Goal: Task Accomplishment & Management: Use online tool/utility

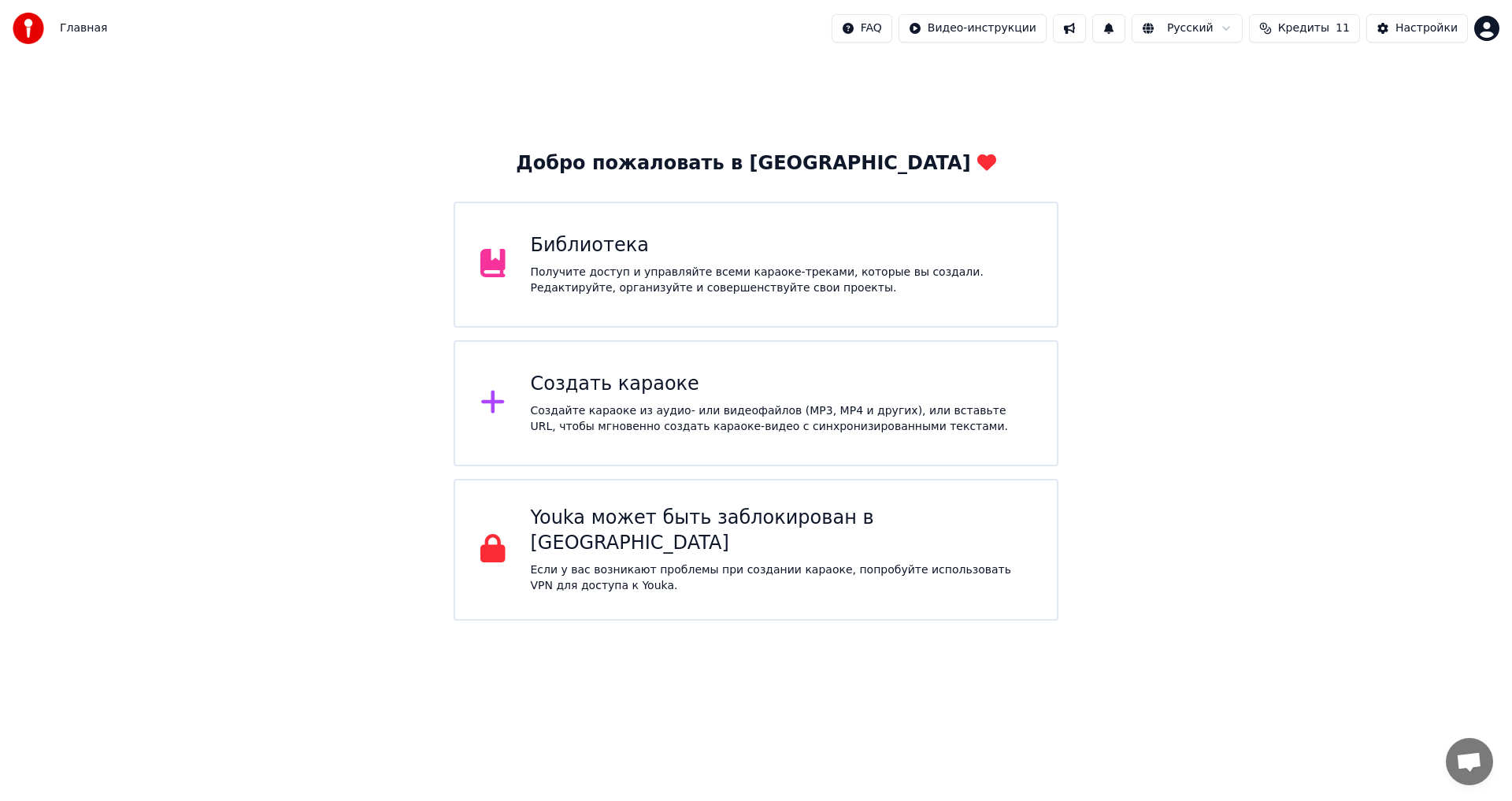
click at [600, 411] on div "Создайте караоке из аудио- или видеофайлов (MP3, MP4 и других), или вставьте UR…" at bounding box center [782, 418] width 502 height 31
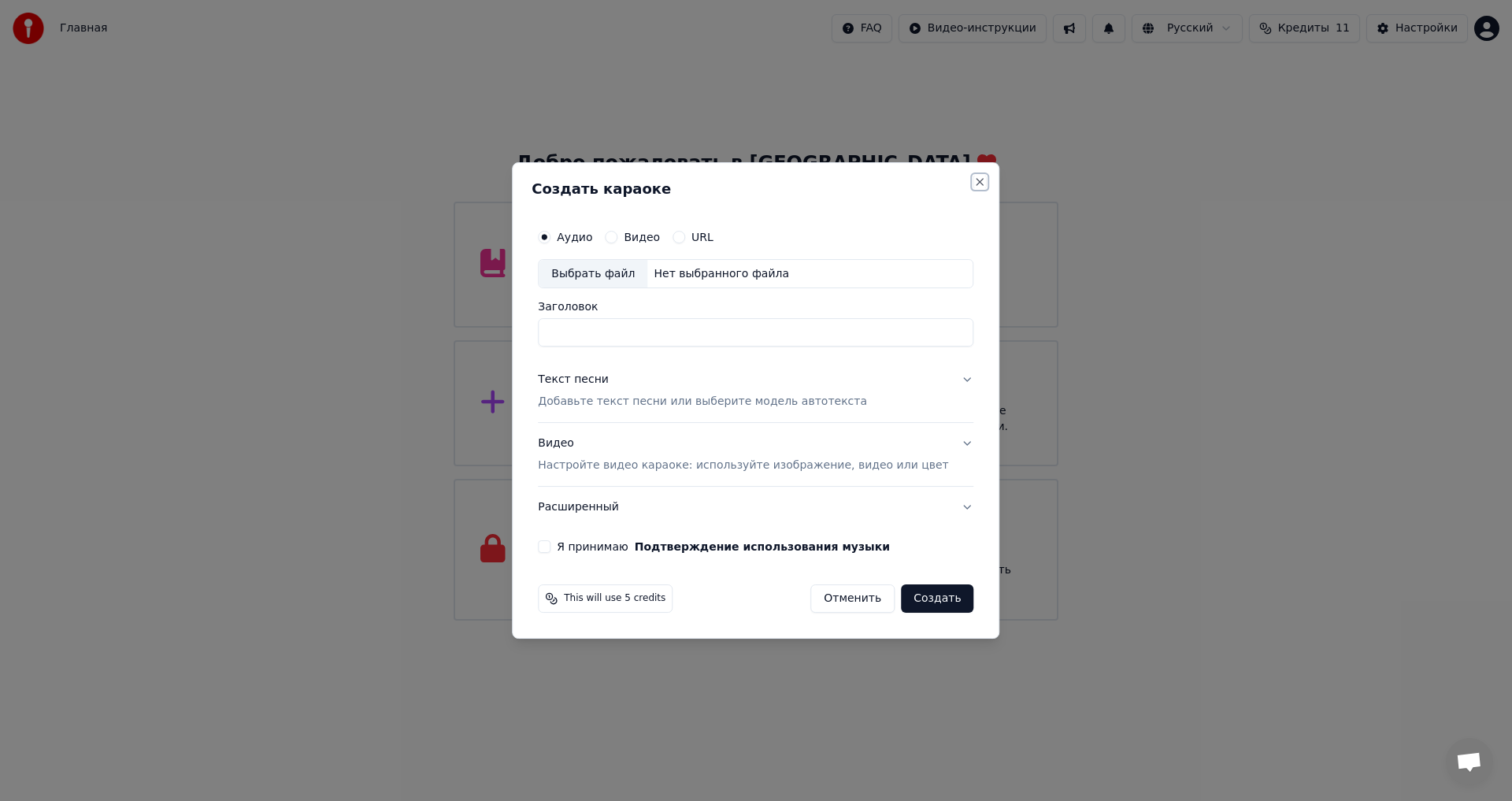
click at [974, 185] on button "Close" at bounding box center [980, 182] width 13 height 13
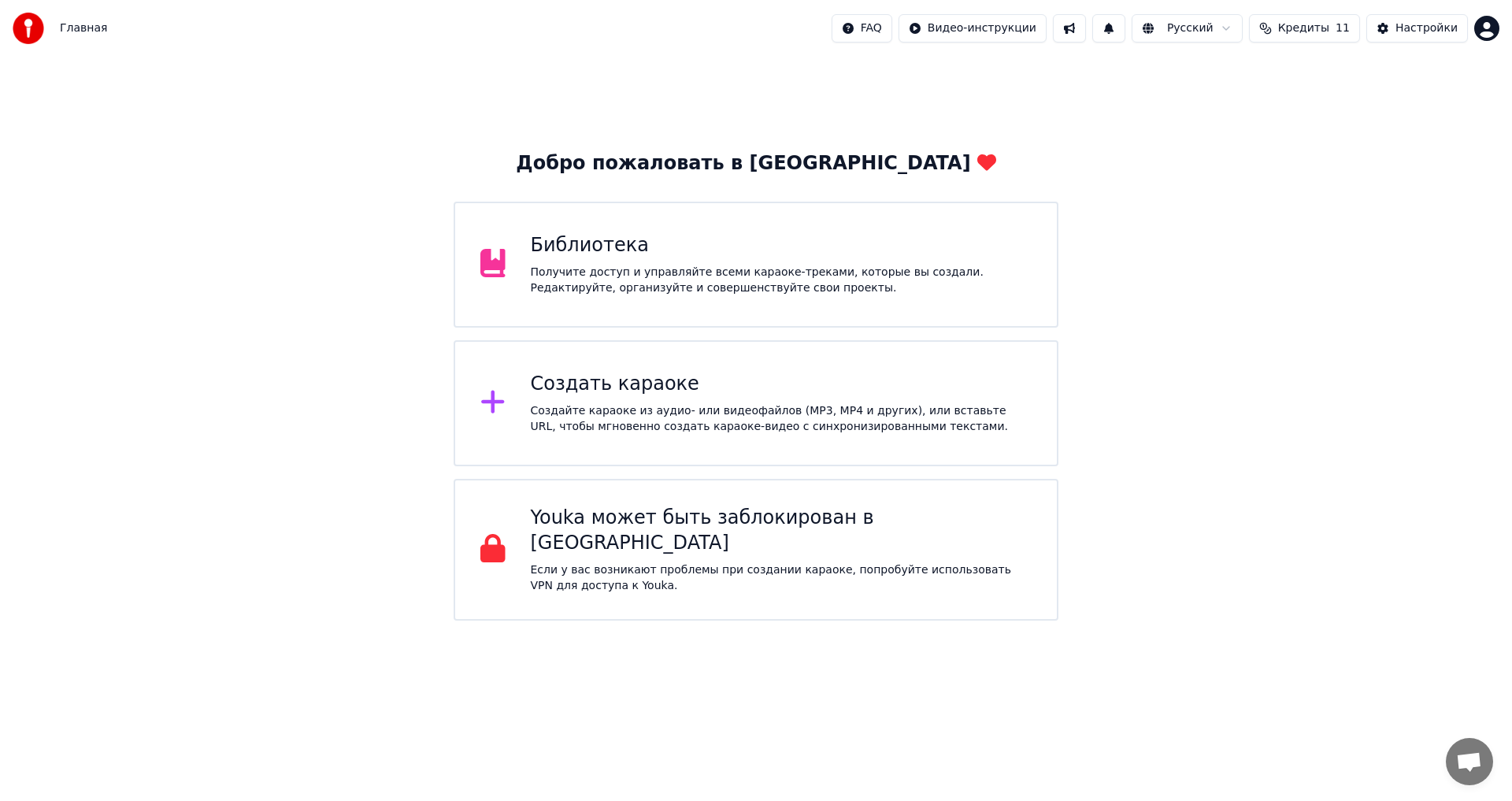
click at [604, 244] on div "Библиотека" at bounding box center [782, 246] width 502 height 25
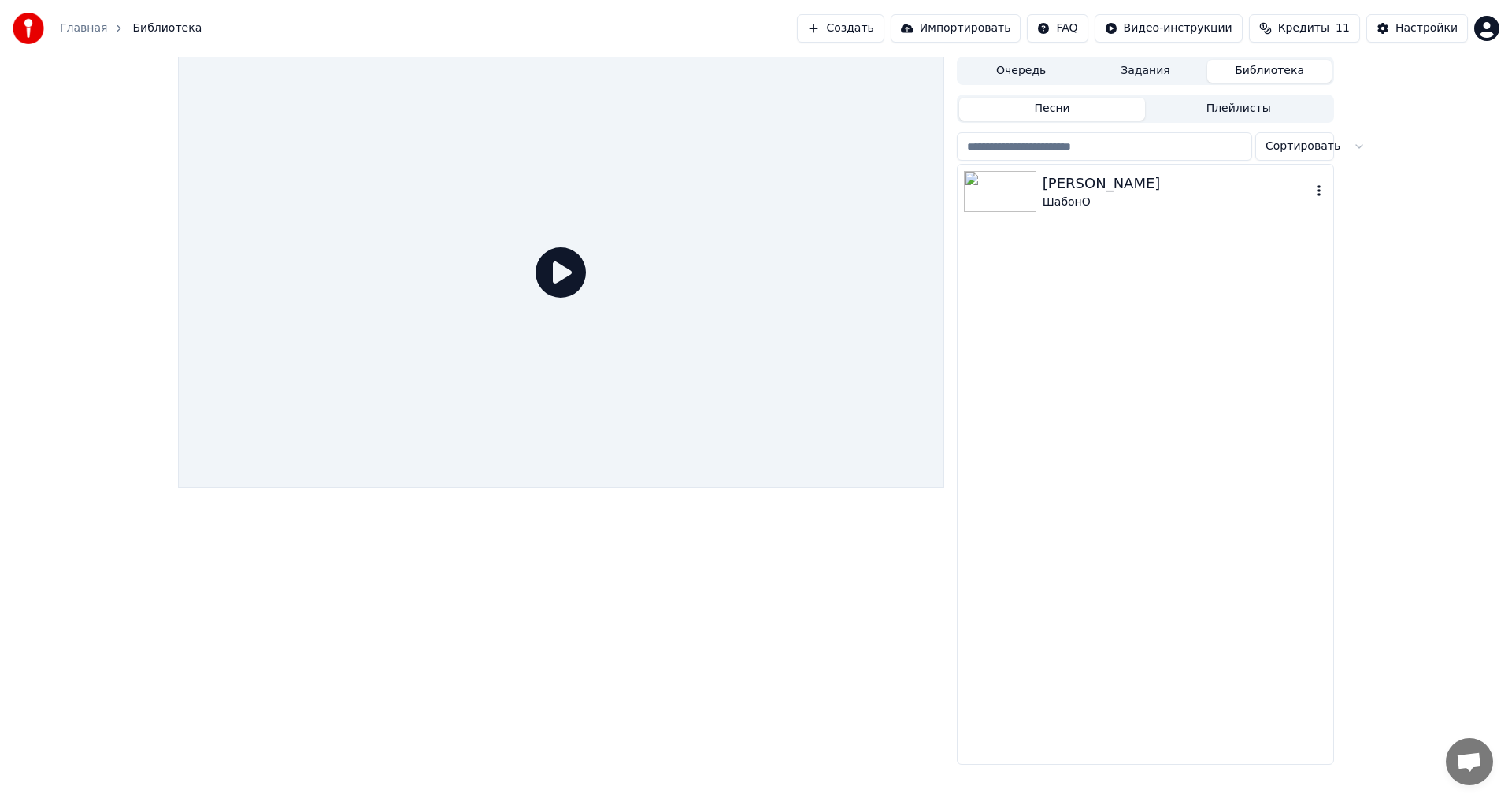
click at [1161, 184] on div "[PERSON_NAME]" at bounding box center [1177, 184] width 269 height 22
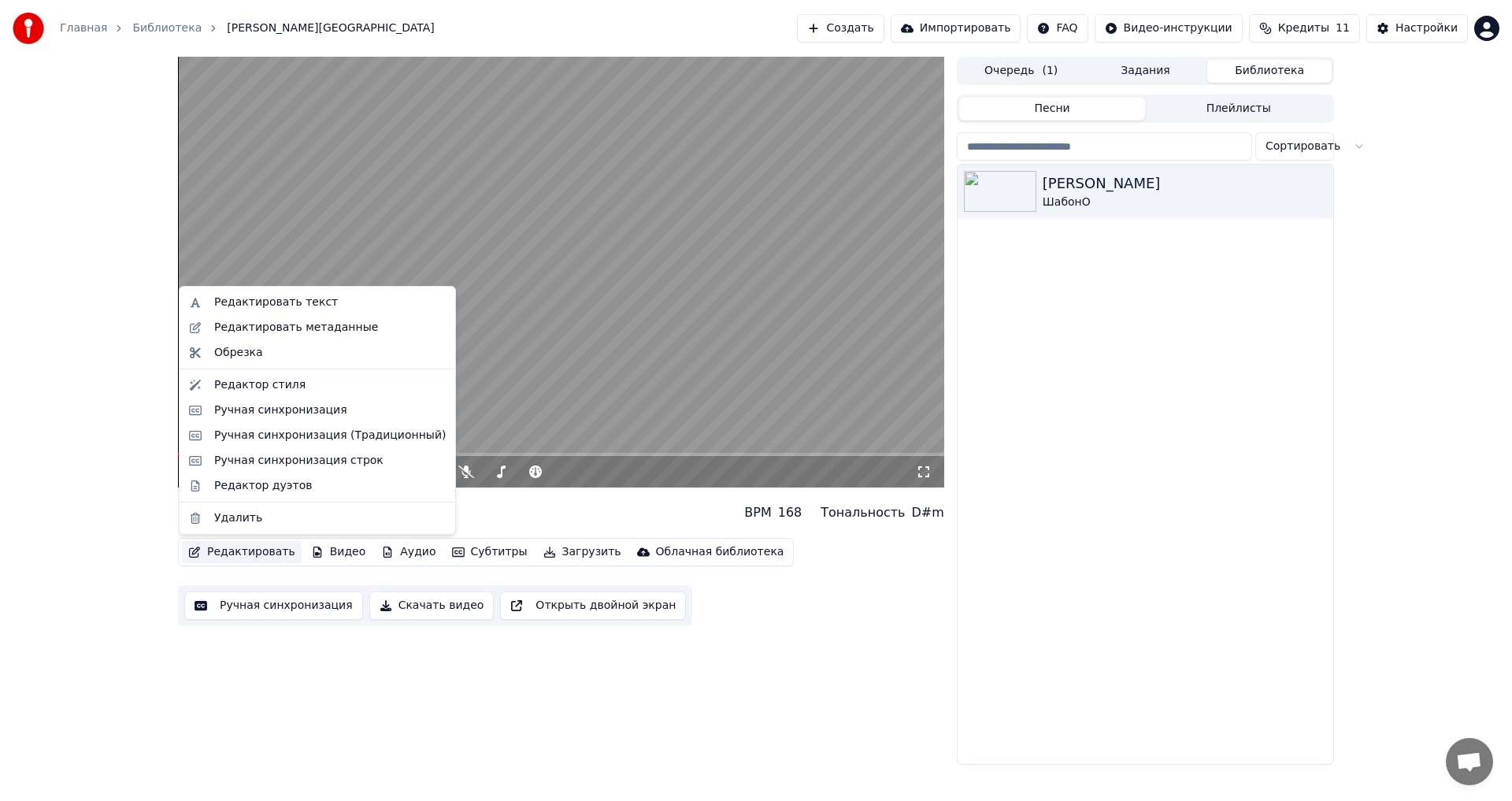
click at [260, 546] on button "Редактировать" at bounding box center [241, 551] width 119 height 22
click at [251, 302] on div "Редактировать текст" at bounding box center [276, 302] width 123 height 16
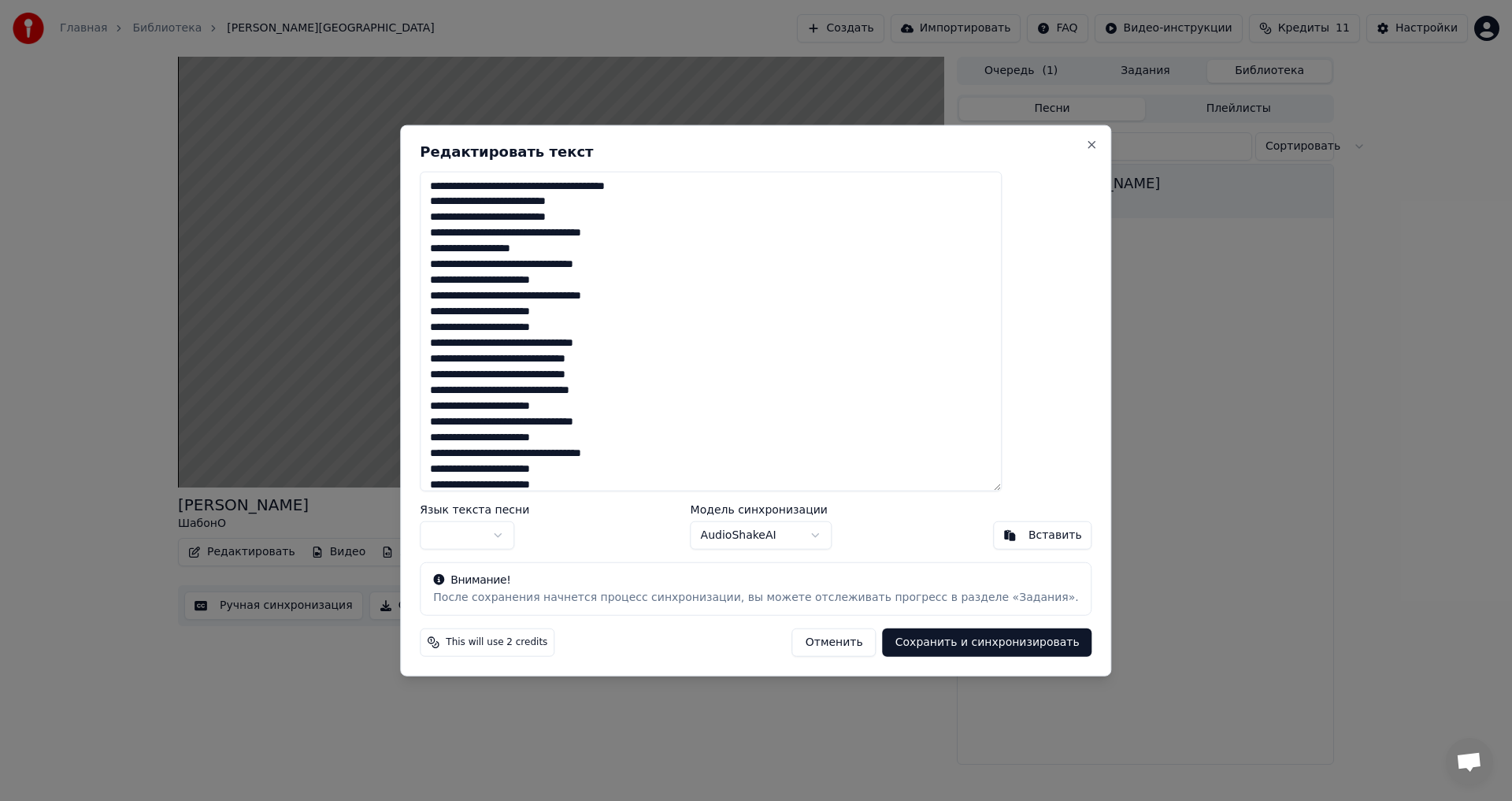
scroll to position [72, 0]
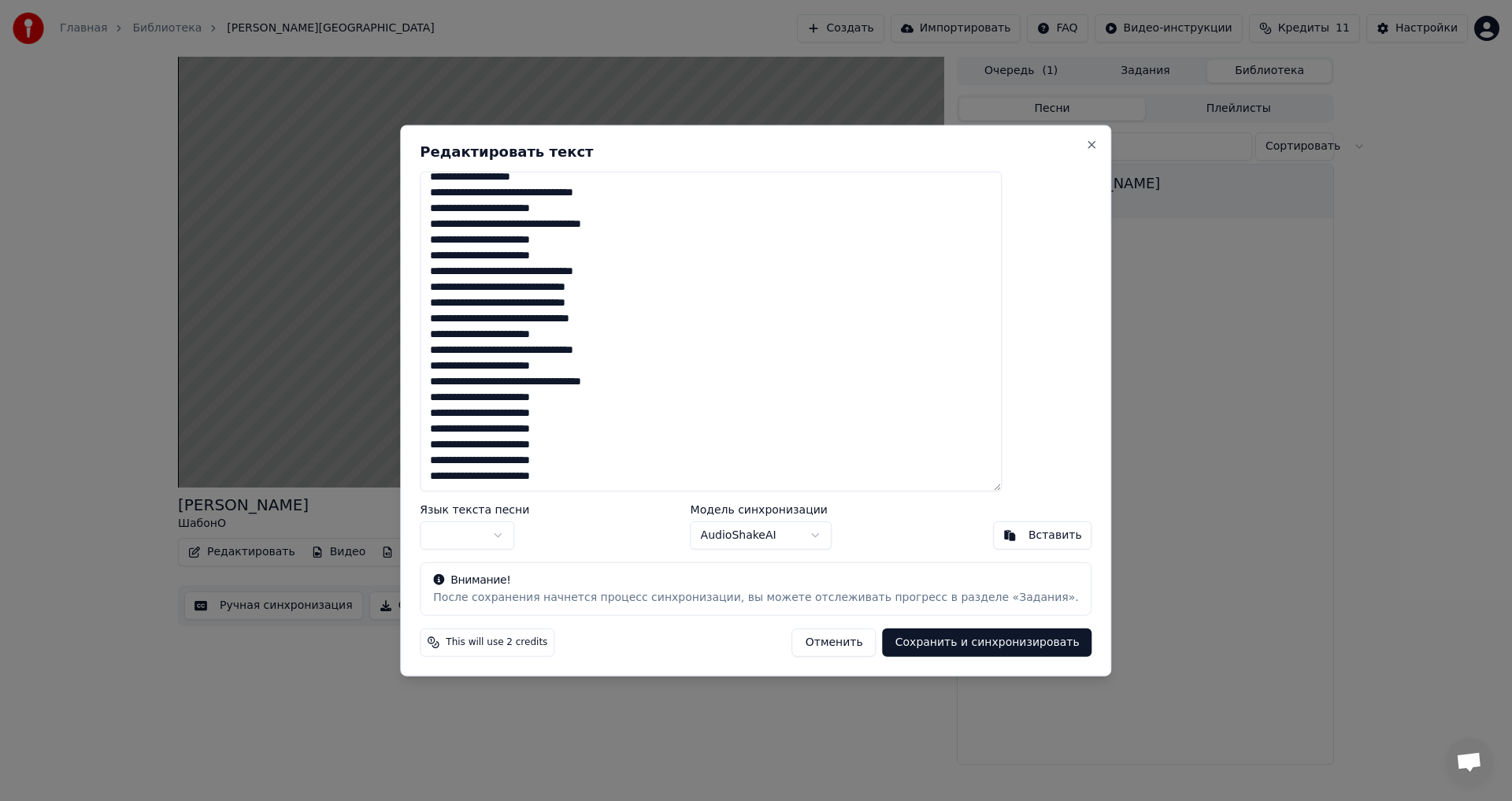
drag, startPoint x: 468, startPoint y: 184, endPoint x: 696, endPoint y: 596, distance: 470.9
click at [696, 596] on div "**********" at bounding box center [756, 400] width 711 height 551
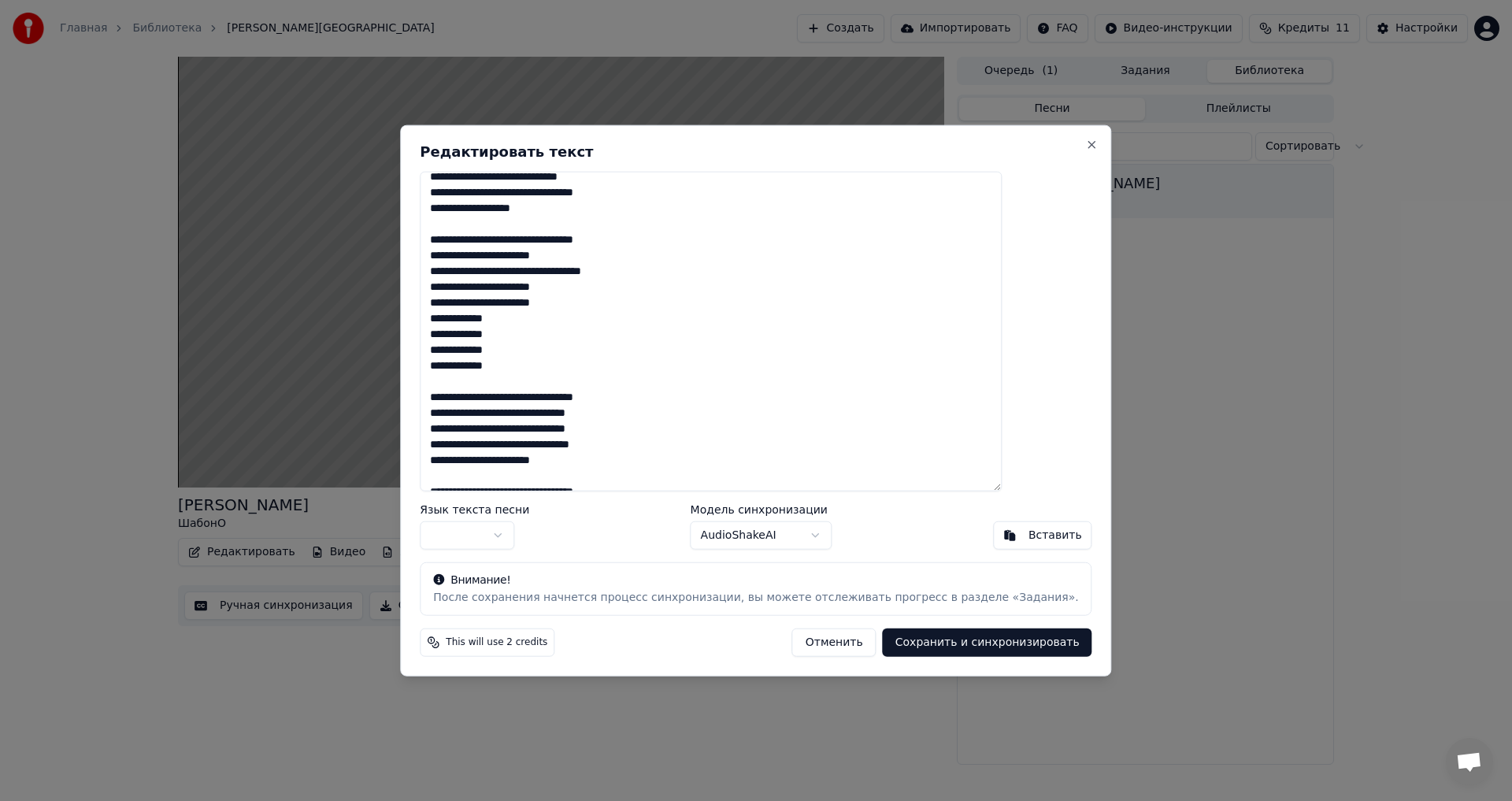
scroll to position [332, 0]
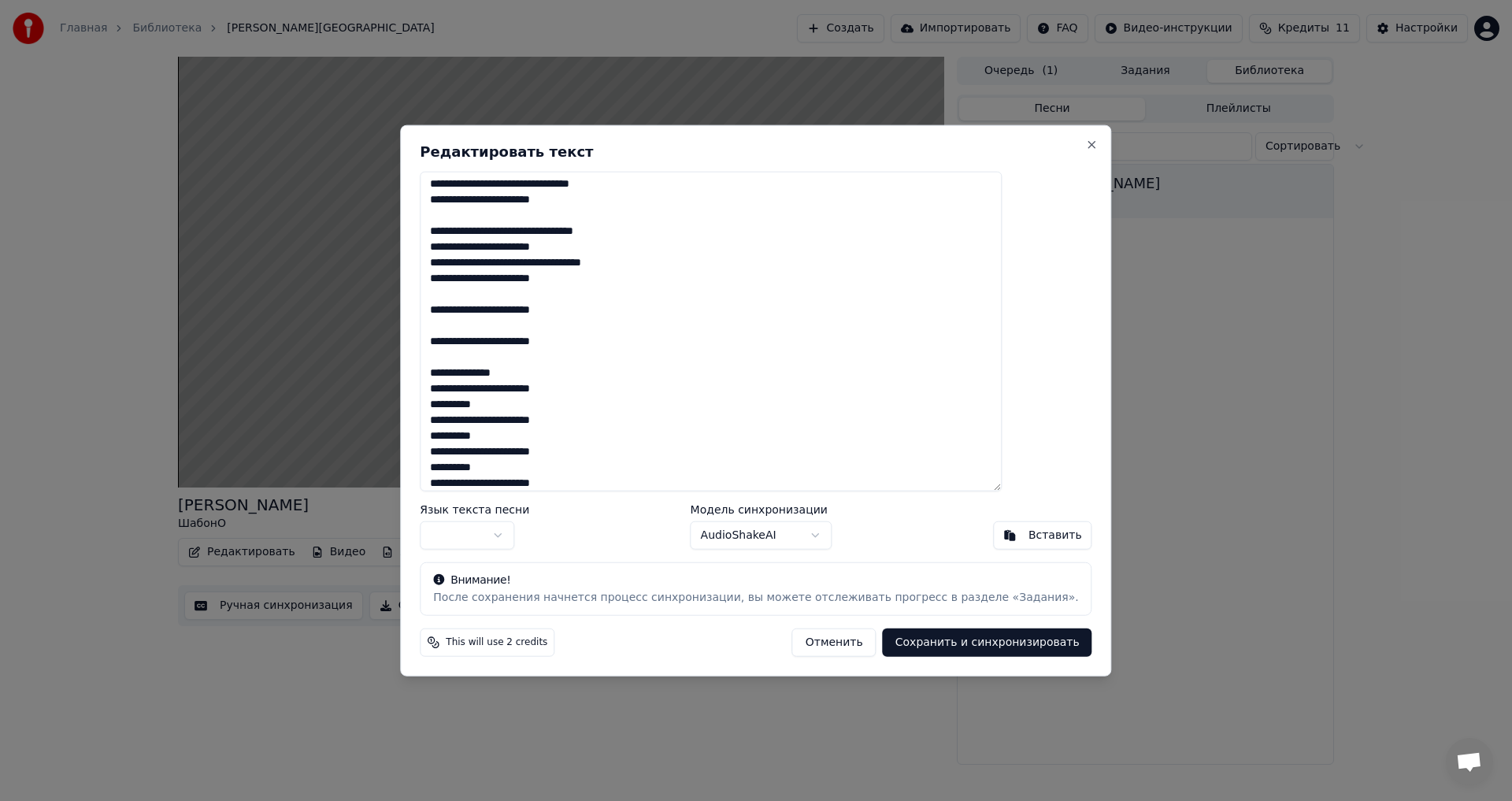
type textarea "**********"
click at [915, 647] on button "Сохранить и синхронизировать" at bounding box center [988, 642] width 210 height 28
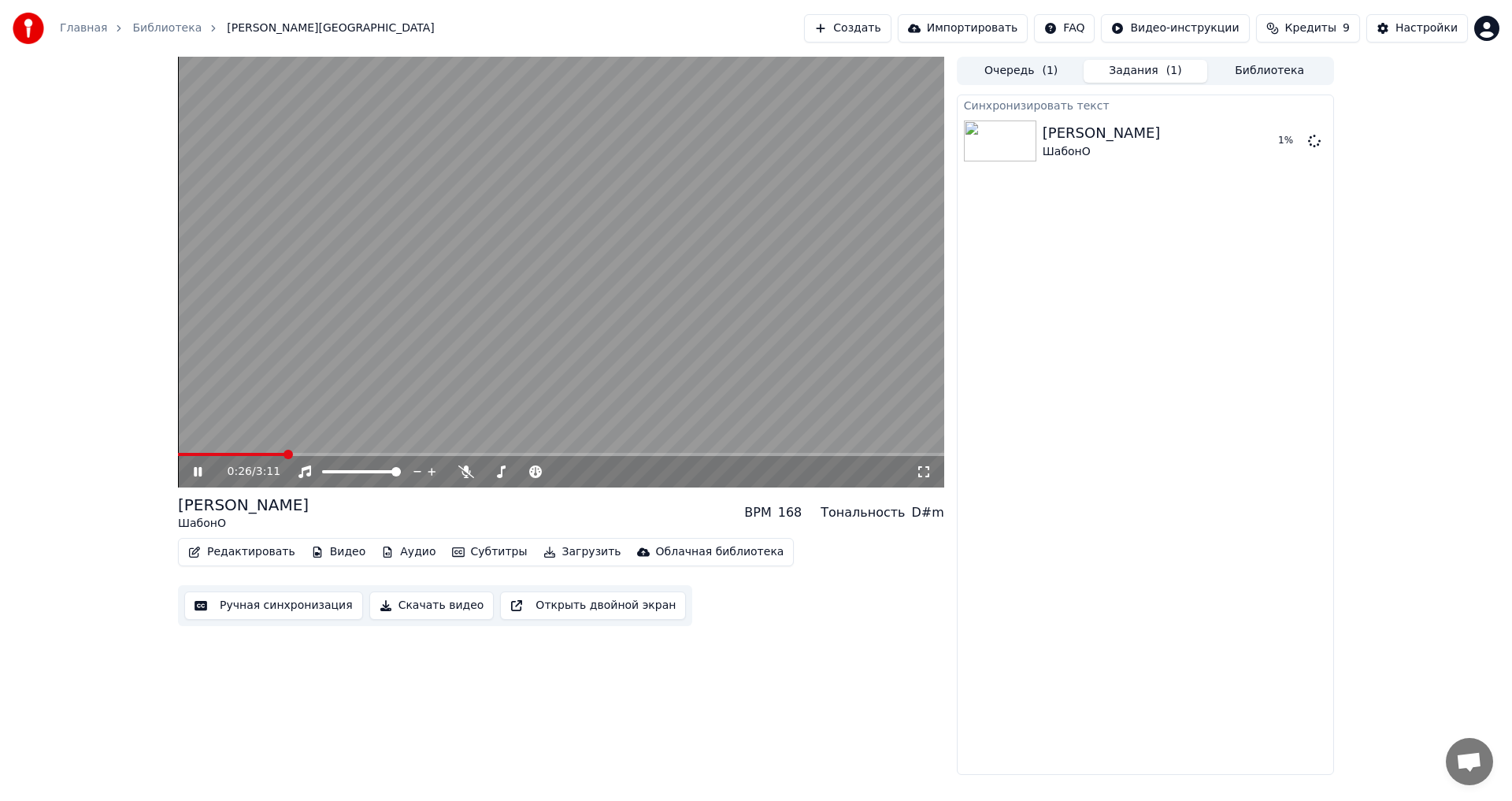
click at [197, 472] on icon at bounding box center [197, 472] width 8 height 10
click at [178, 455] on span at bounding box center [183, 454] width 10 height 10
click at [200, 470] on icon at bounding box center [198, 471] width 10 height 11
click at [193, 473] on icon at bounding box center [209, 471] width 37 height 13
click at [235, 554] on button "Редактировать" at bounding box center [241, 551] width 119 height 22
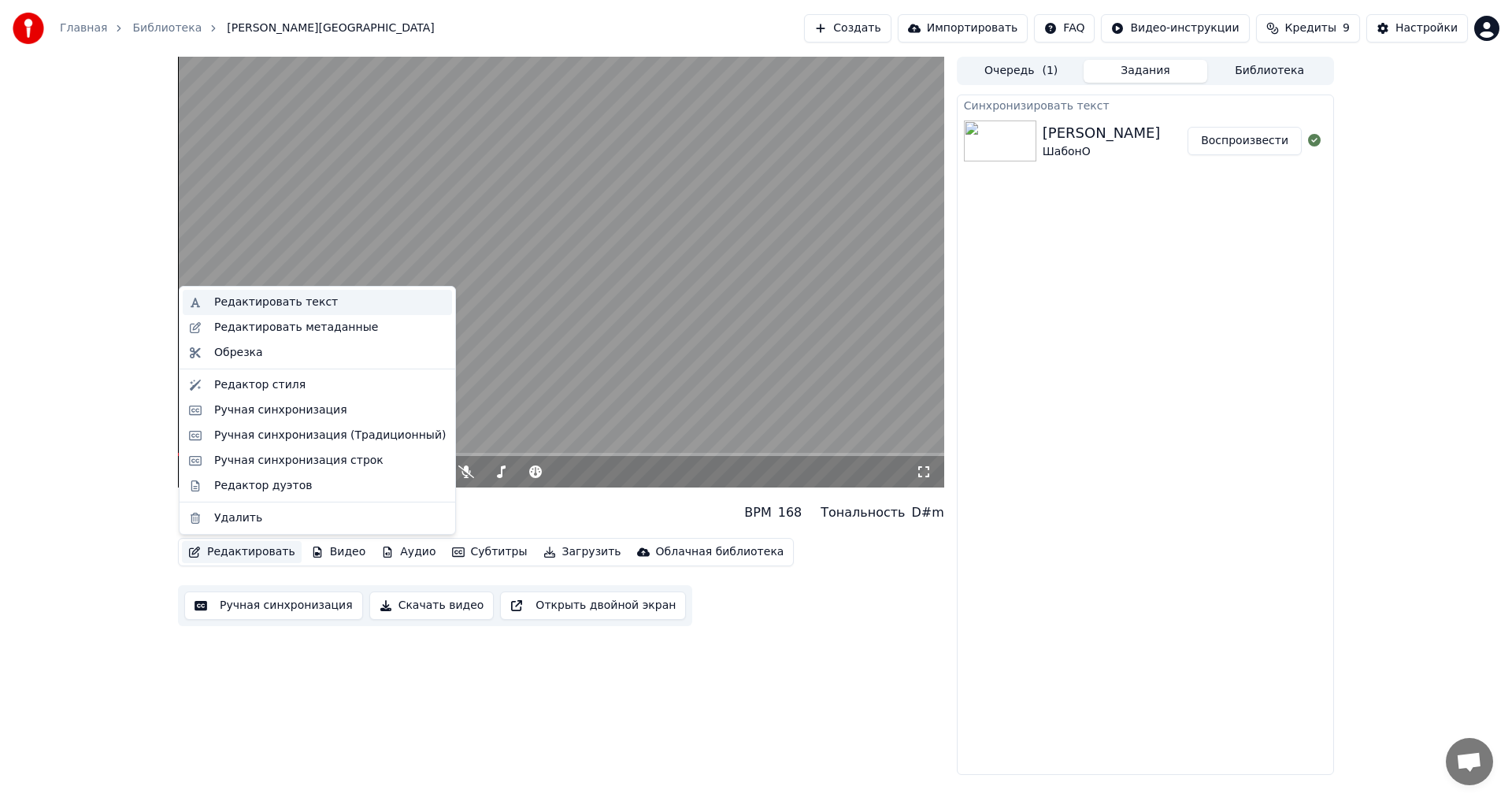
click at [321, 302] on div "Редактировать текст" at bounding box center [330, 302] width 231 height 16
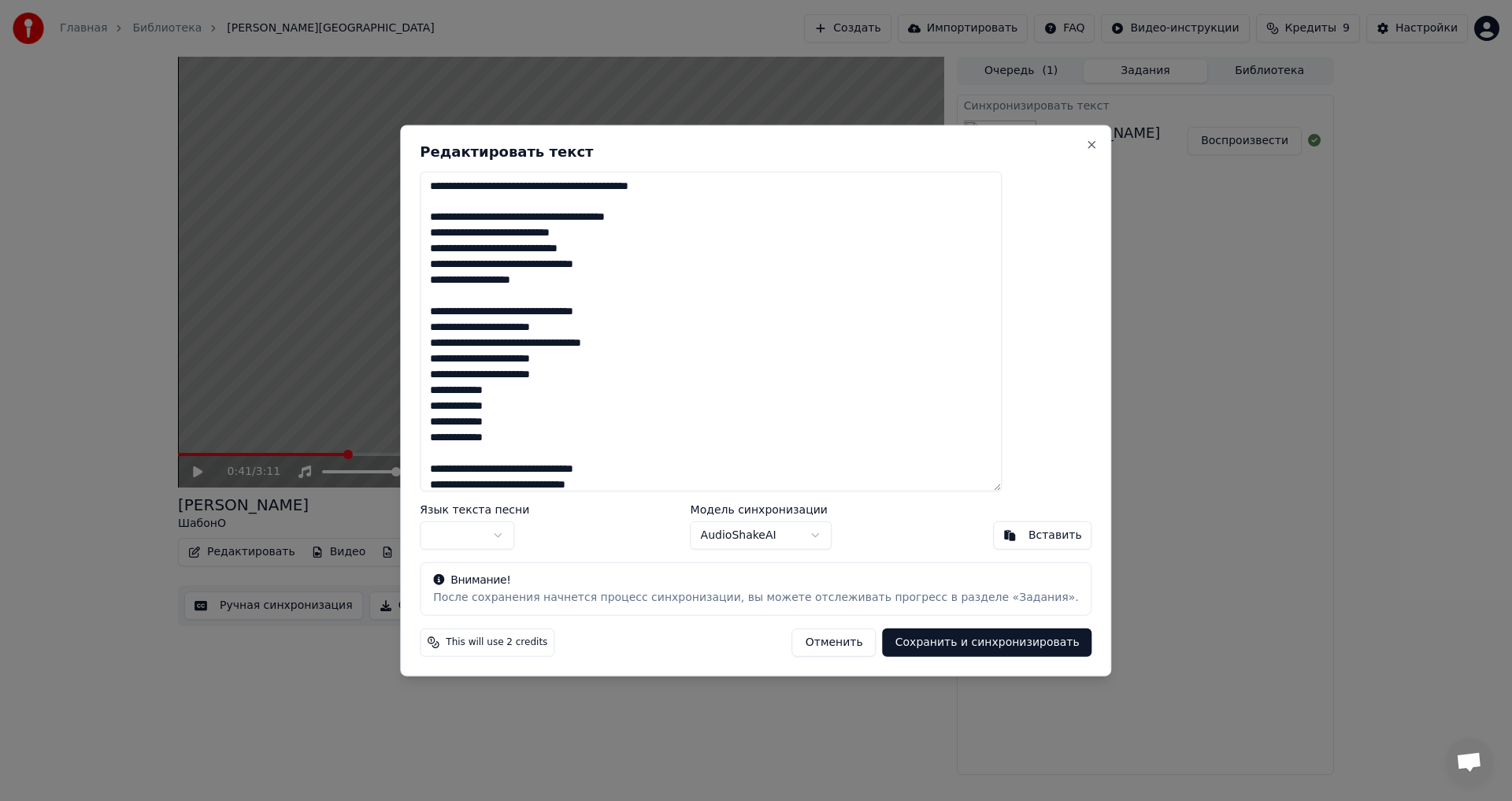
click at [558, 187] on textarea "**********" at bounding box center [710, 331] width 582 height 320
click at [561, 186] on textarea "**********" at bounding box center [710, 331] width 582 height 320
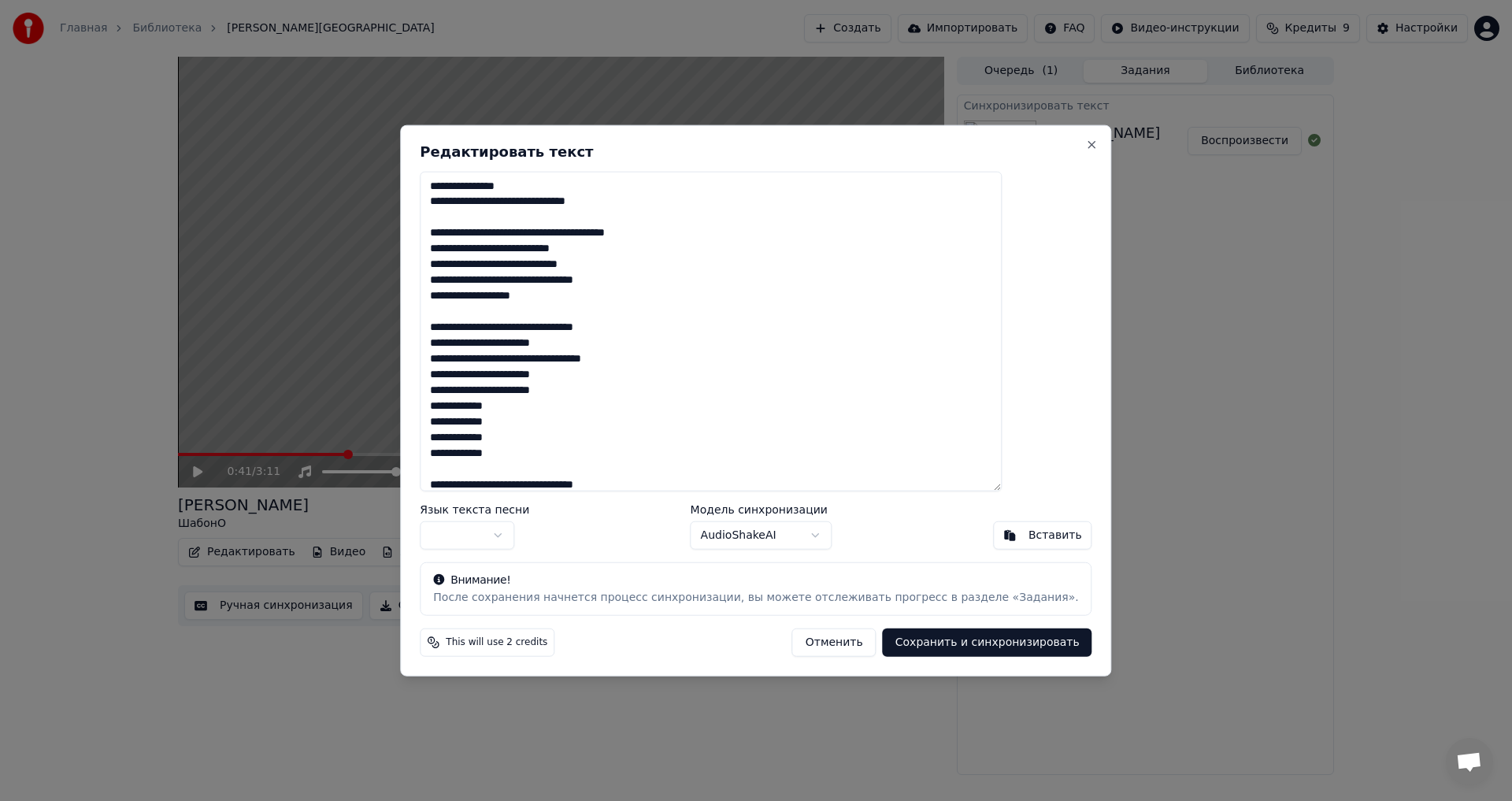
click at [570, 206] on textarea "**********" at bounding box center [710, 331] width 582 height 320
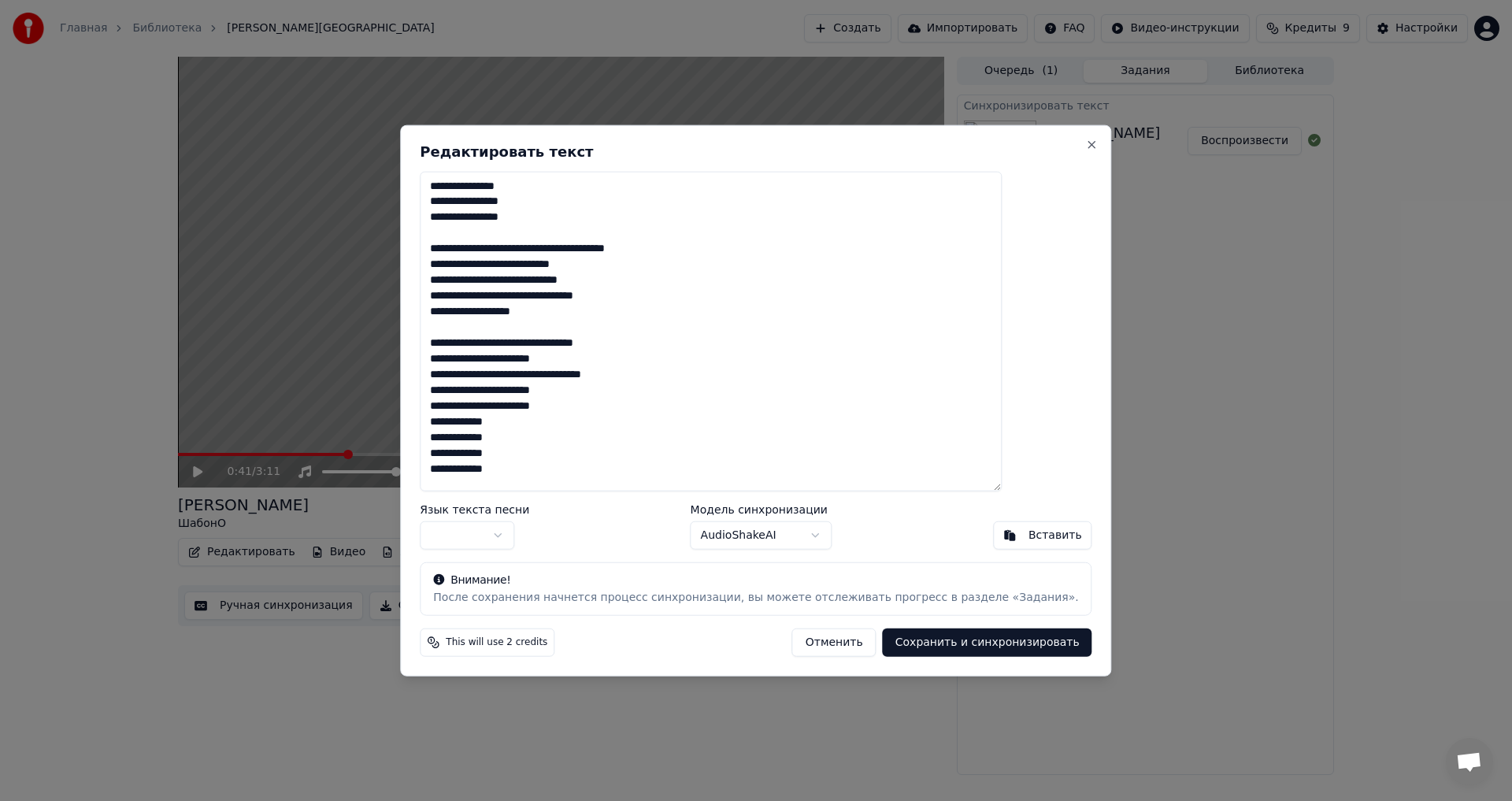
type textarea "**********"
click at [515, 535] on button "button" at bounding box center [466, 535] width 94 height 28
click at [886, 636] on button "Сохранить и синхронизировать" at bounding box center [988, 642] width 210 height 28
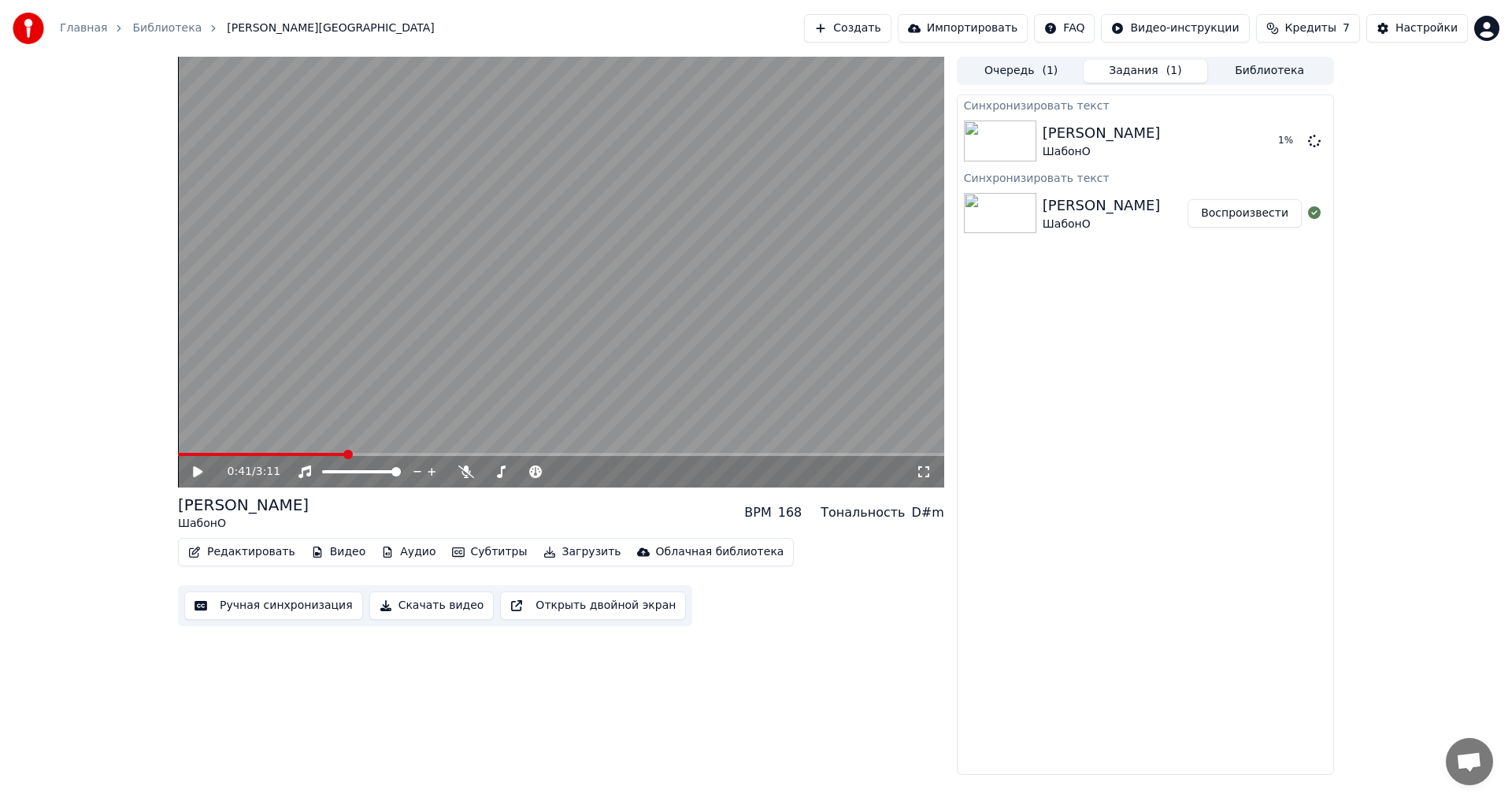
drag, startPoint x: 342, startPoint y: 451, endPoint x: 173, endPoint y: 463, distance: 169.4
click at [173, 463] on div "0:41 / 3:11 [PERSON_NAME] BPM 168 Тональность D#m Редактировать Видео Аудио Суб…" at bounding box center [756, 416] width 1181 height 718
click at [178, 459] on span at bounding box center [183, 454] width 10 height 10
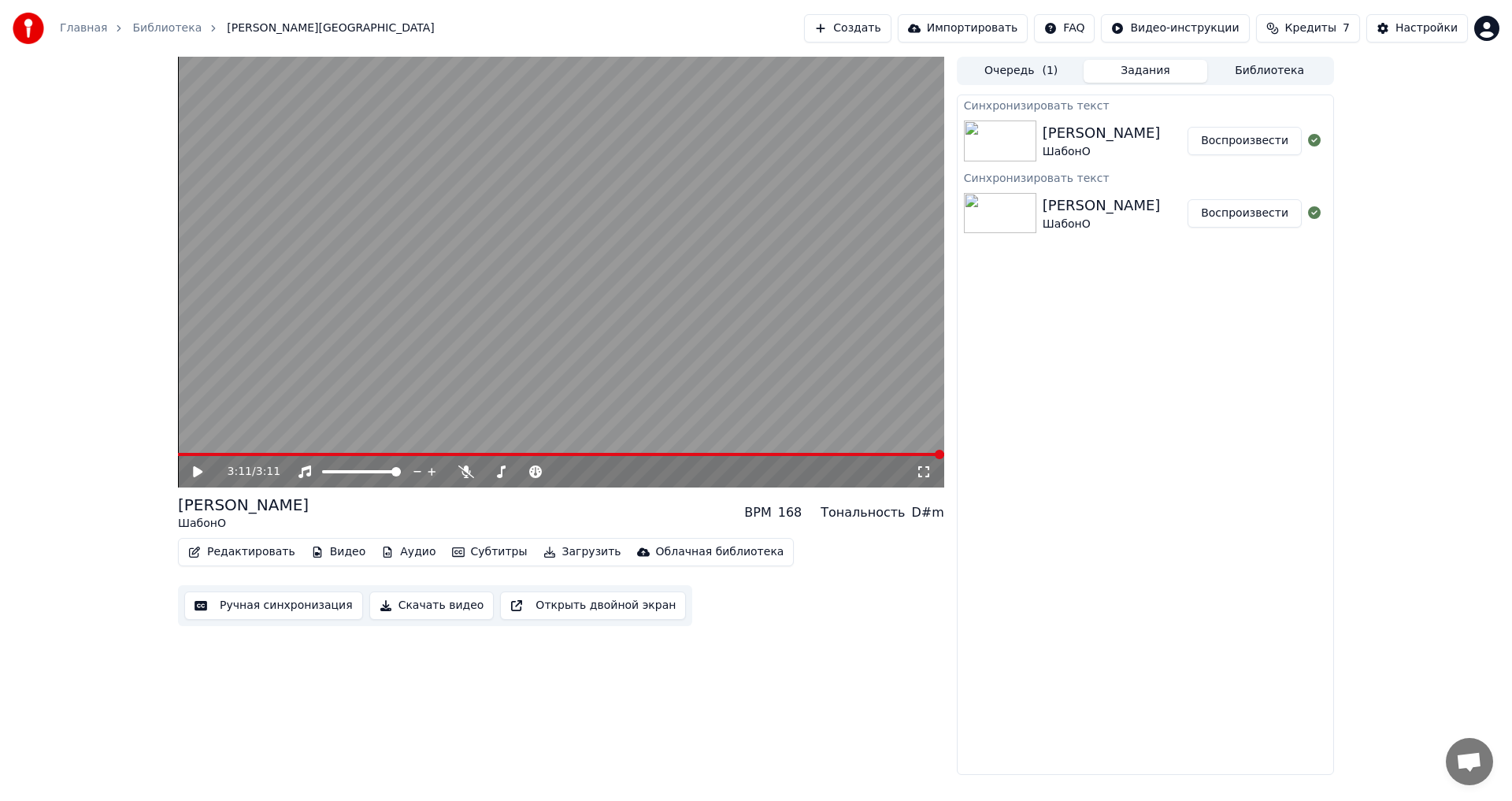
click at [200, 471] on icon at bounding box center [198, 471] width 10 height 11
click at [994, 217] on img at bounding box center [1000, 214] width 73 height 41
click at [1253, 213] on button "Воспроизвести" at bounding box center [1245, 213] width 115 height 28
click at [194, 475] on icon at bounding box center [197, 472] width 8 height 10
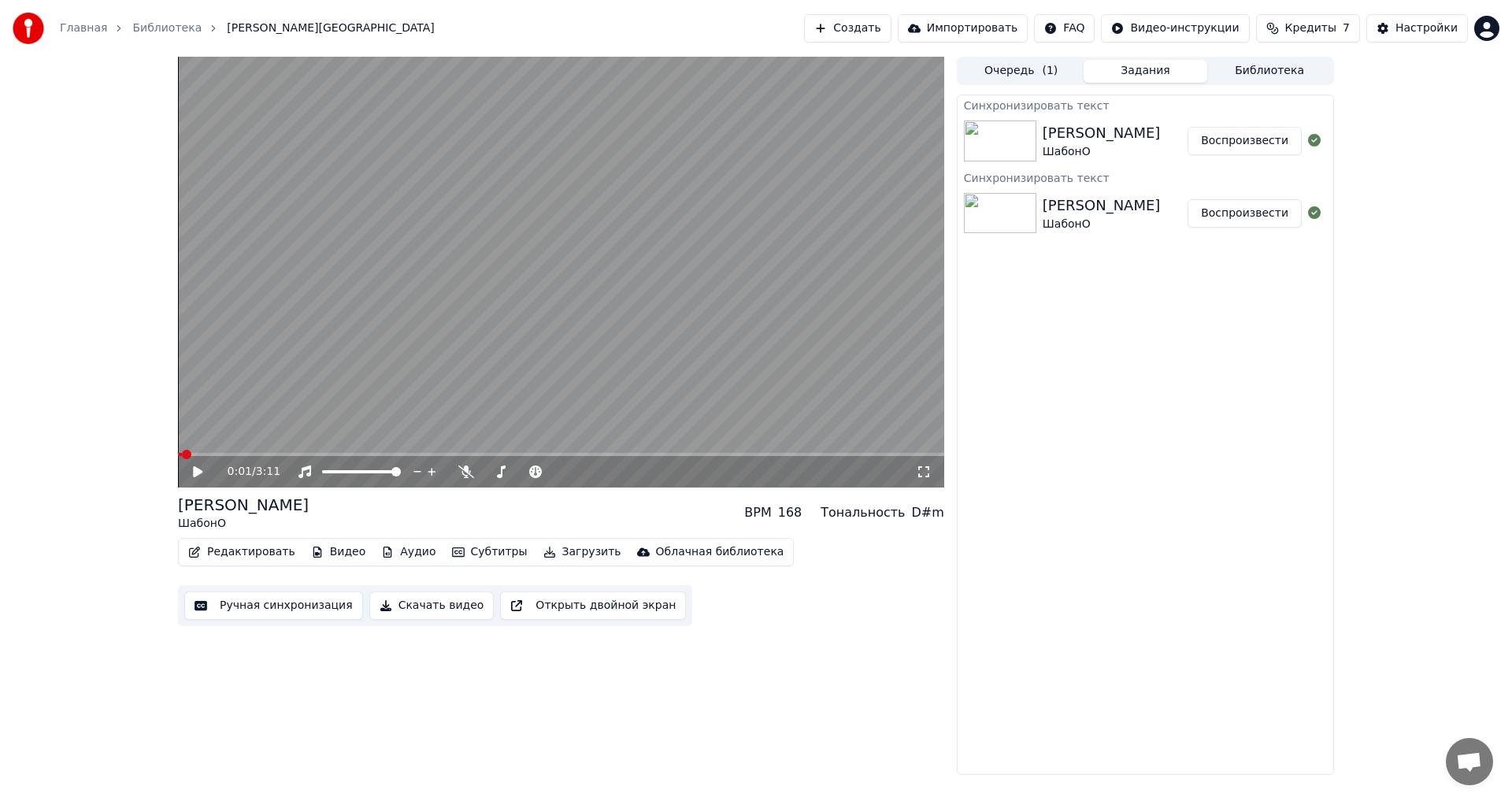
click at [182, 456] on span at bounding box center [186, 454] width 10 height 10
click at [202, 473] on icon at bounding box center [209, 471] width 37 height 13
click at [178, 459] on span at bounding box center [183, 454] width 10 height 10
click at [1256, 141] on button "Воспроизвести" at bounding box center [1245, 141] width 115 height 28
click at [195, 481] on div "0:07 / 3:11" at bounding box center [560, 472] width 766 height 31
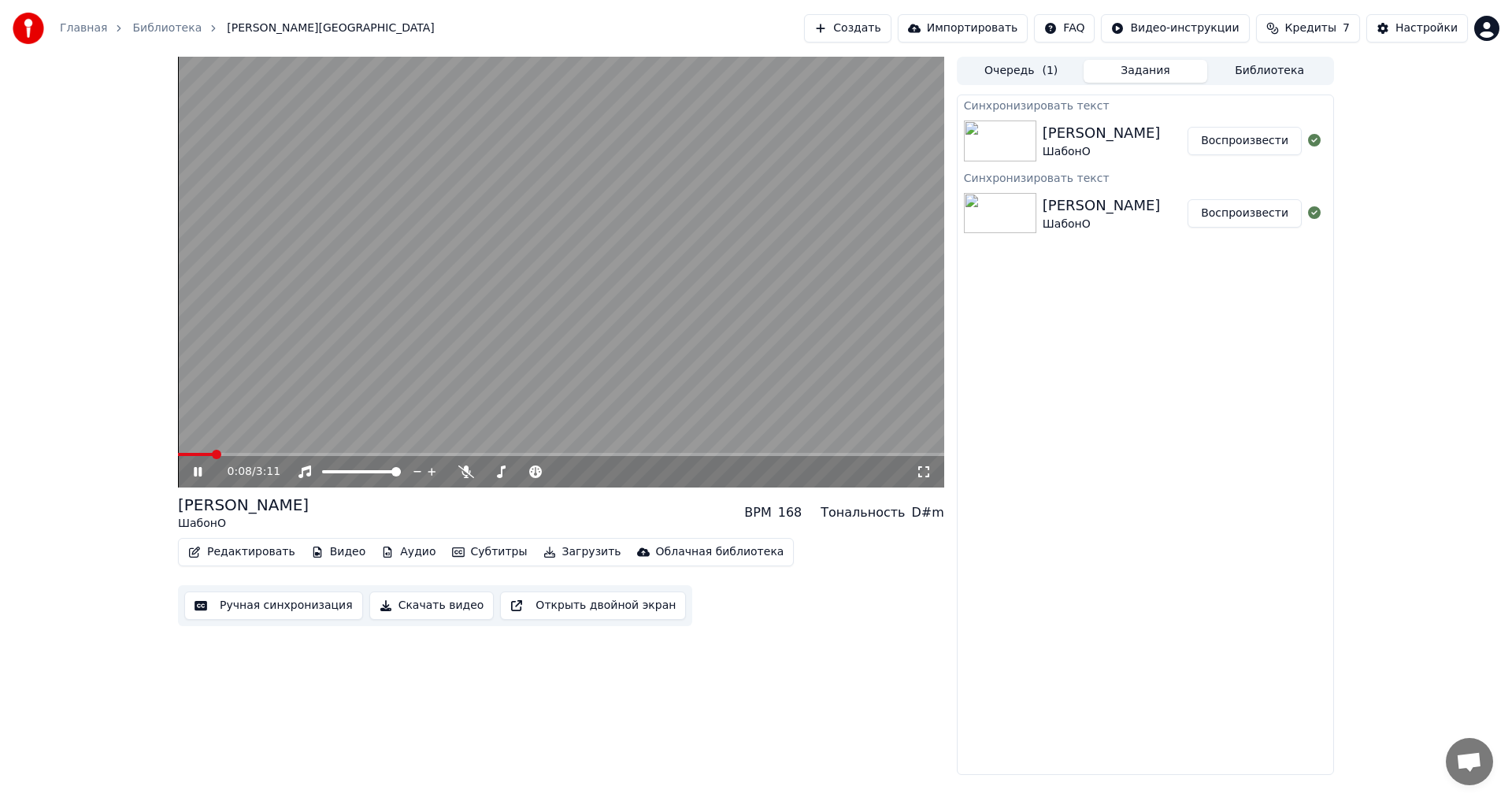
click at [198, 473] on icon at bounding box center [209, 471] width 37 height 13
click at [1314, 140] on icon at bounding box center [1314, 140] width 13 height 13
click at [1174, 152] on div "[PERSON_NAME]" at bounding box center [1115, 141] width 145 height 38
click at [999, 71] on button "Очередь ( 1 )" at bounding box center [1022, 72] width 124 height 23
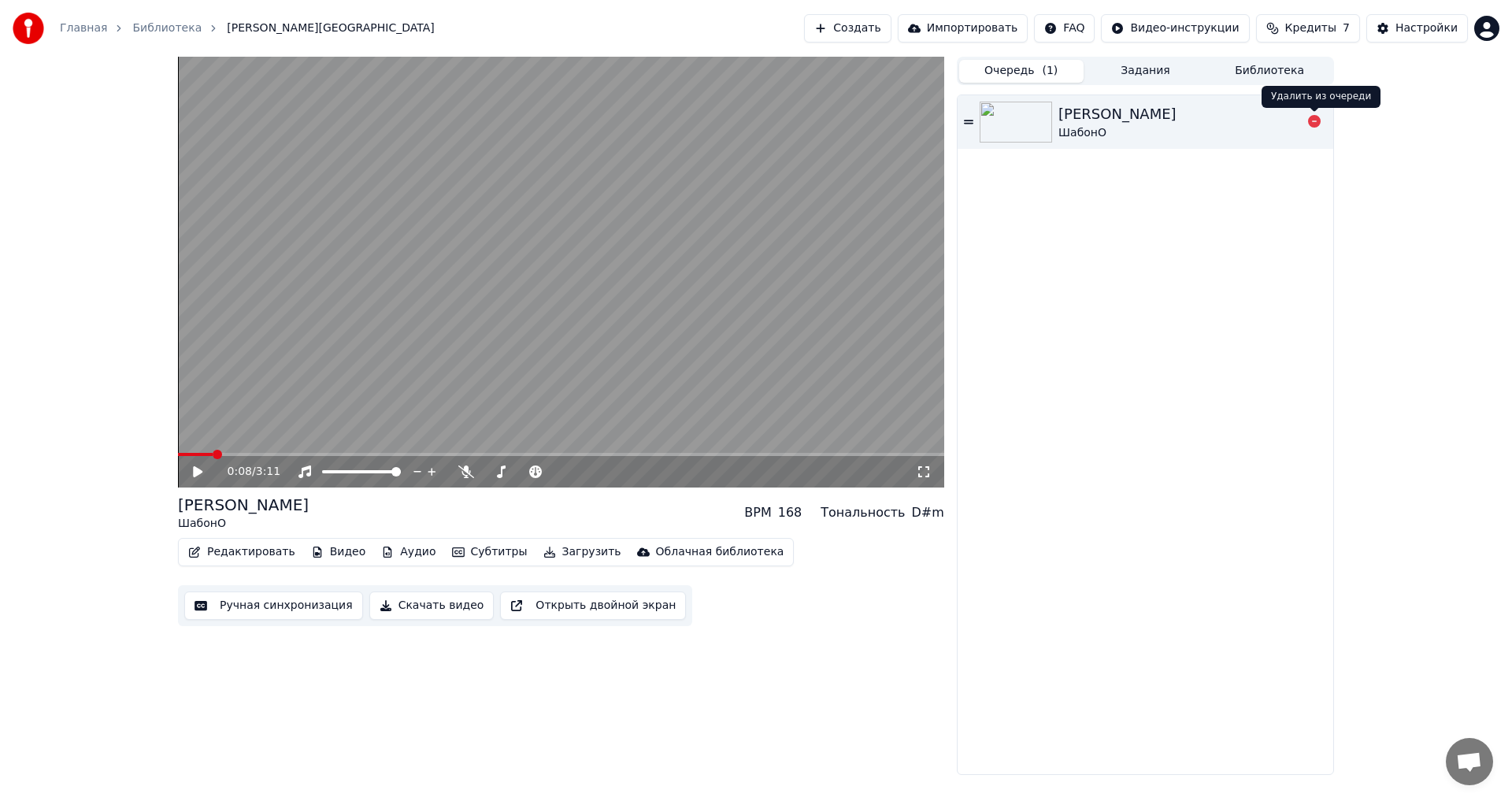
click at [1314, 126] on icon at bounding box center [1314, 120] width 13 height 13
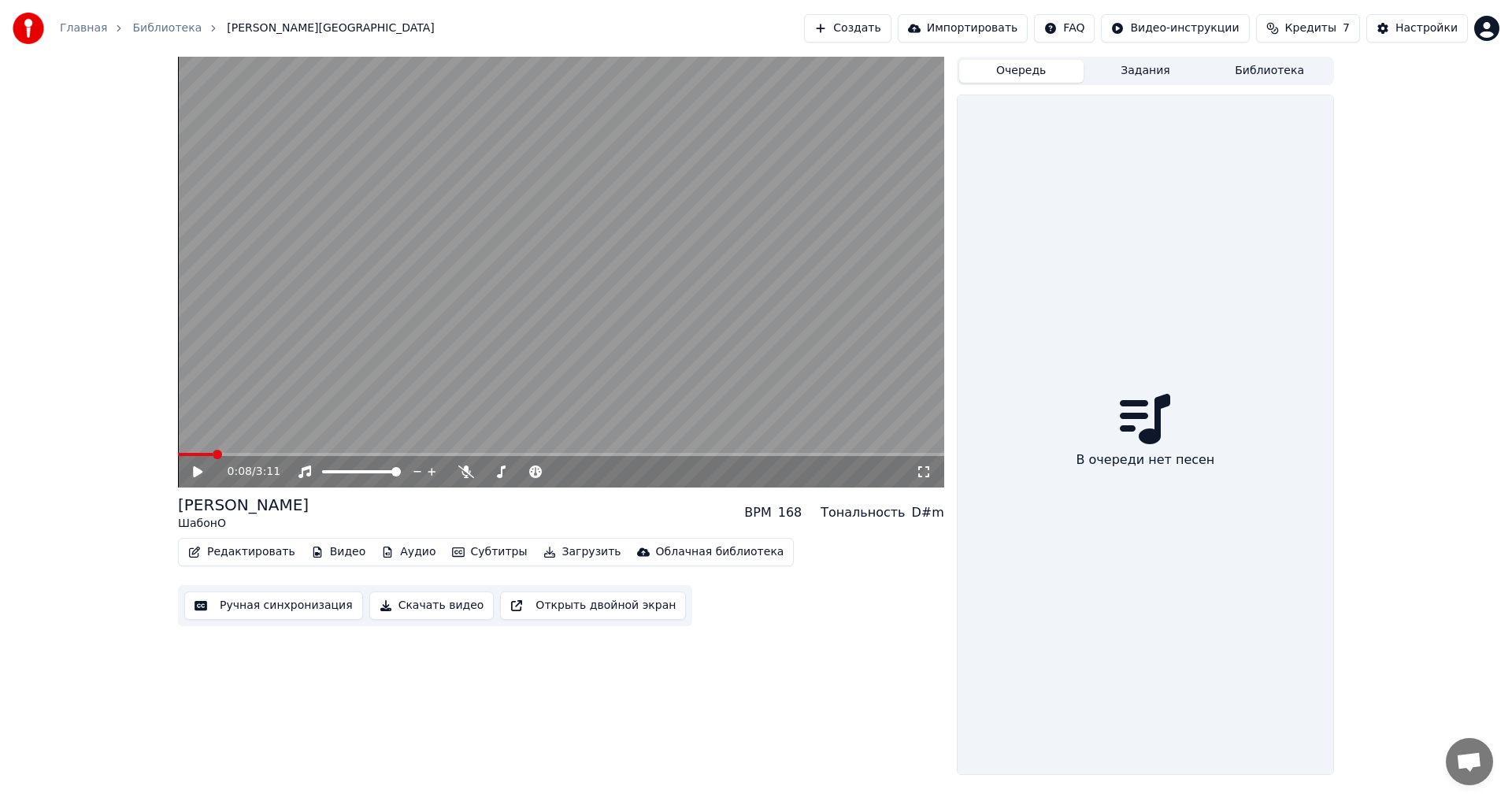
click at [1325, 26] on span "Кредиты" at bounding box center [1310, 28] width 51 height 16
click at [1389, 192] on div "0:08 / 3:11 [PERSON_NAME] BPM 168 Тональность D#m Редактировать Видео Аудио Суб…" at bounding box center [756, 416] width 1512 height 718
click at [614, 251] on video at bounding box center [560, 272] width 766 height 431
click at [1146, 69] on button "Задания" at bounding box center [1146, 72] width 124 height 23
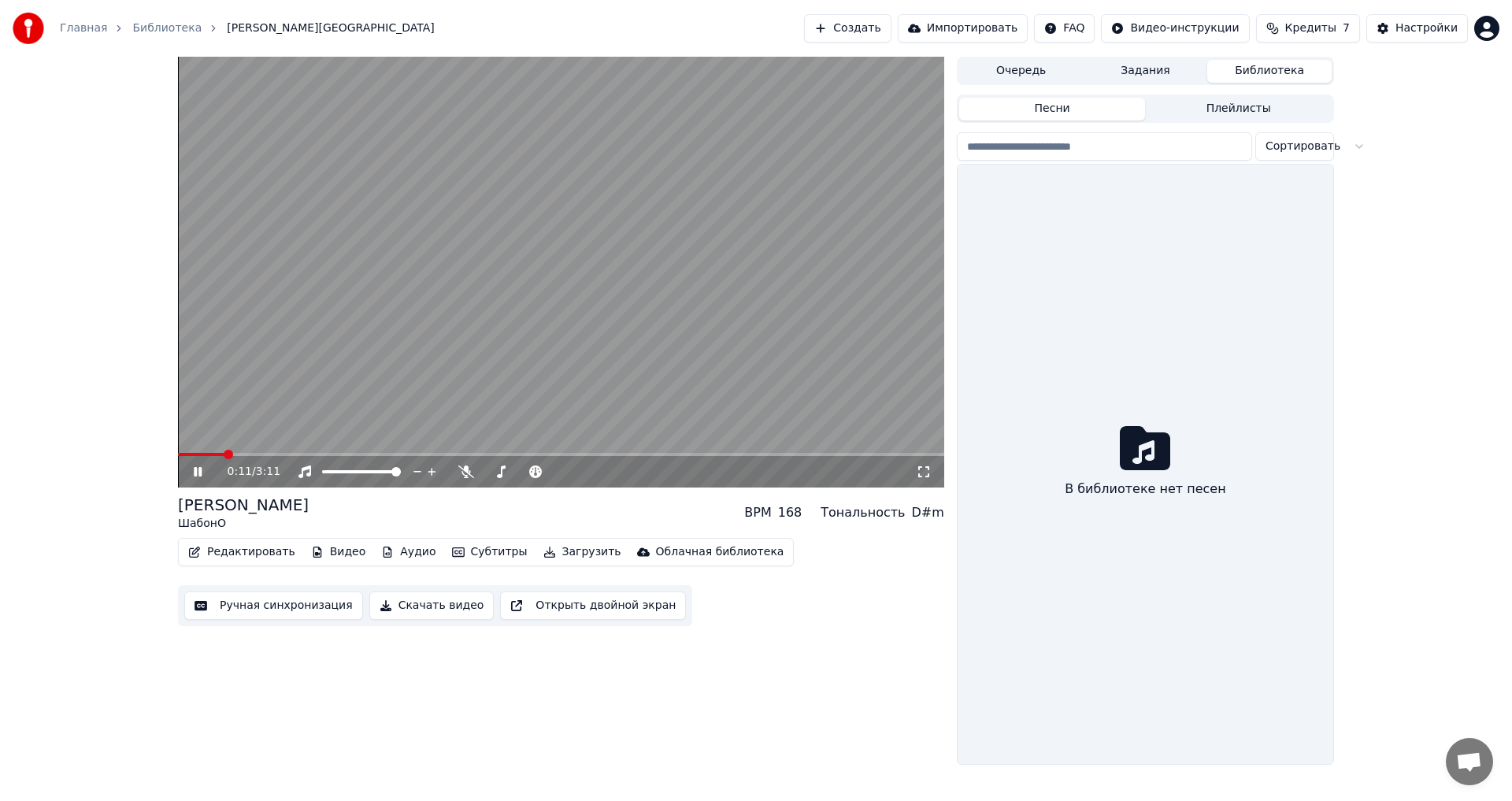
click at [1244, 79] on button "Библиотека" at bounding box center [1269, 72] width 124 height 23
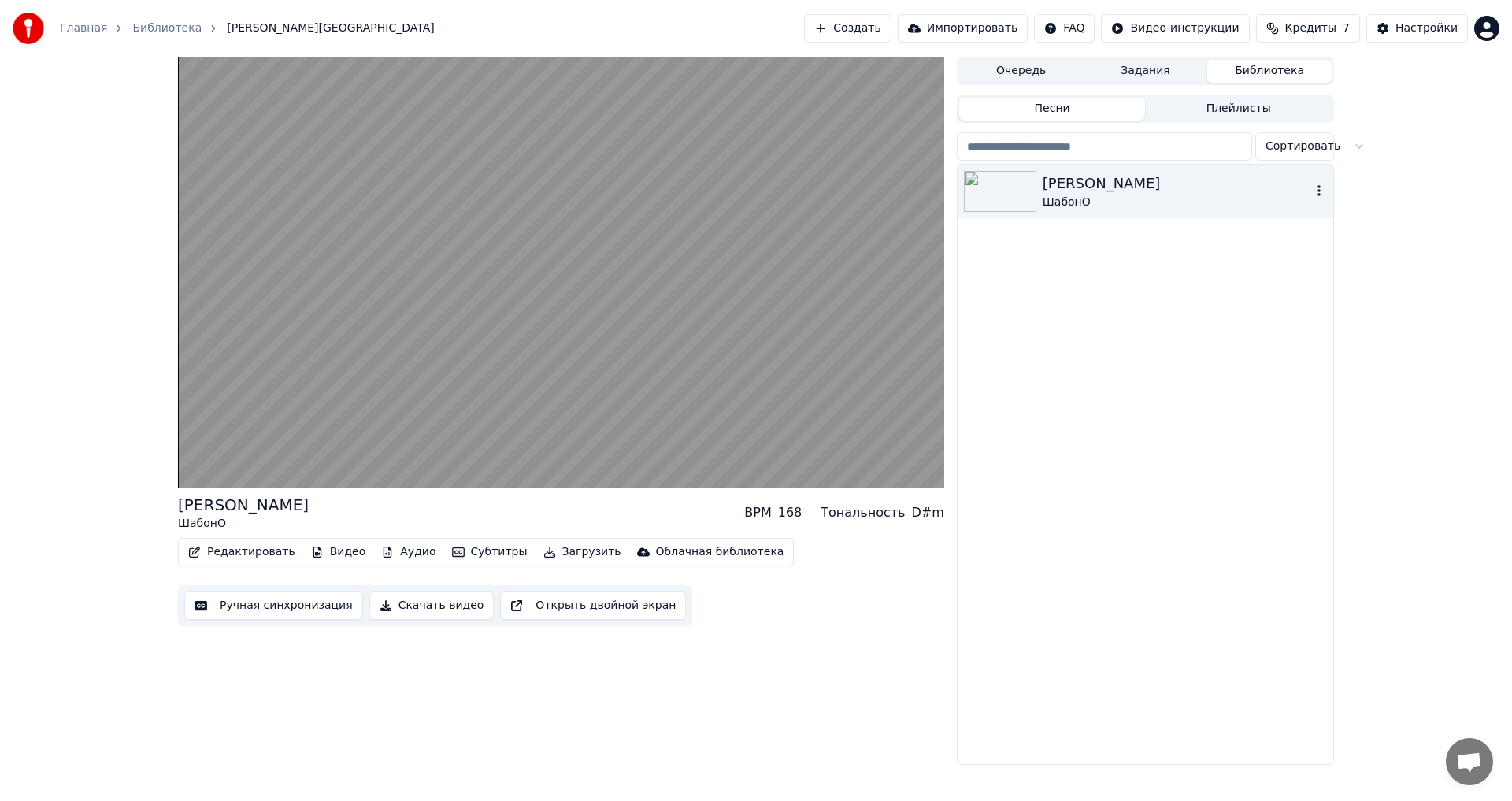
click at [997, 197] on img at bounding box center [1000, 191] width 73 height 41
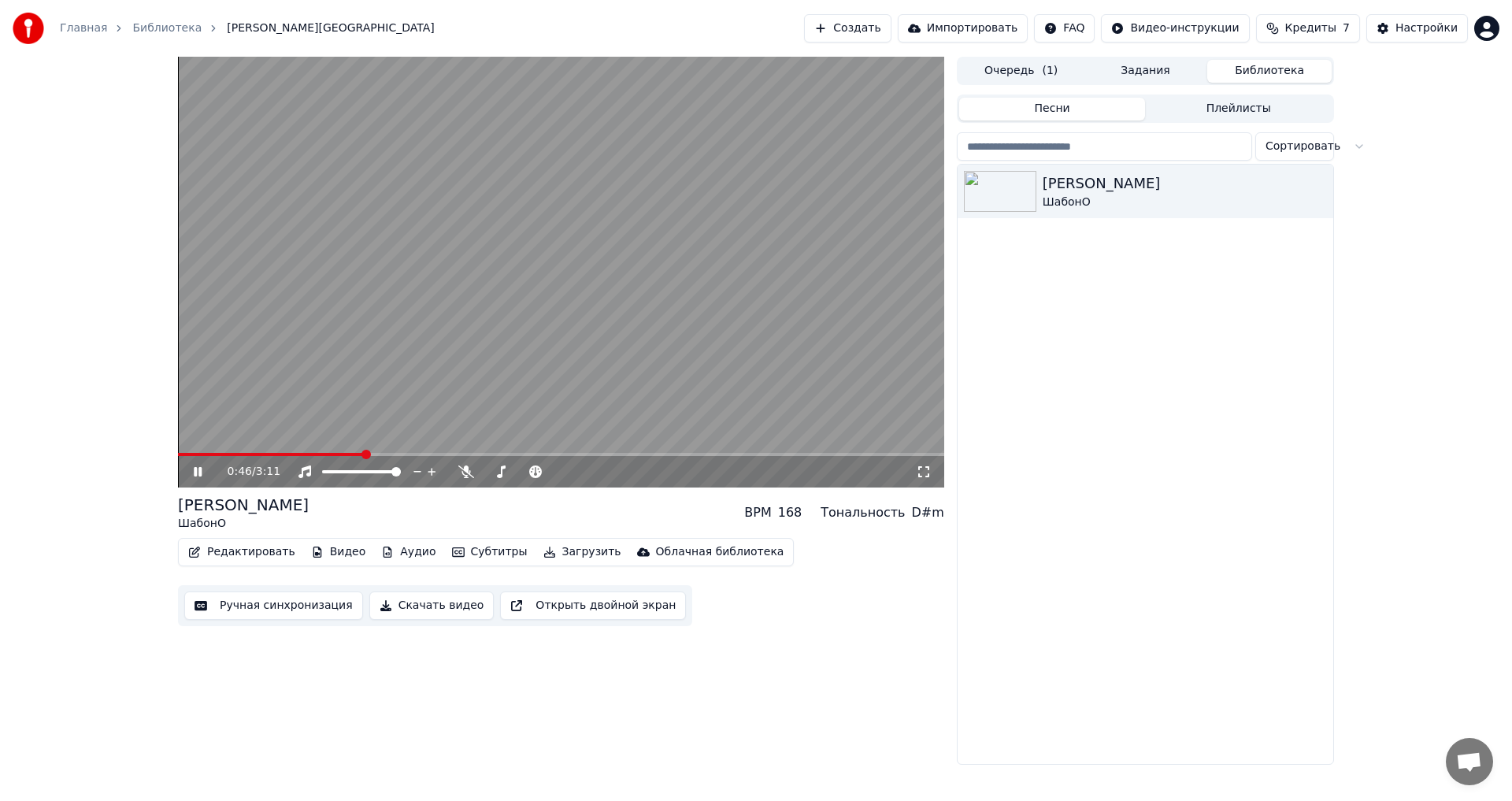
click at [198, 474] on icon at bounding box center [209, 471] width 37 height 13
click at [402, 609] on button "Скачать видео" at bounding box center [431, 605] width 125 height 28
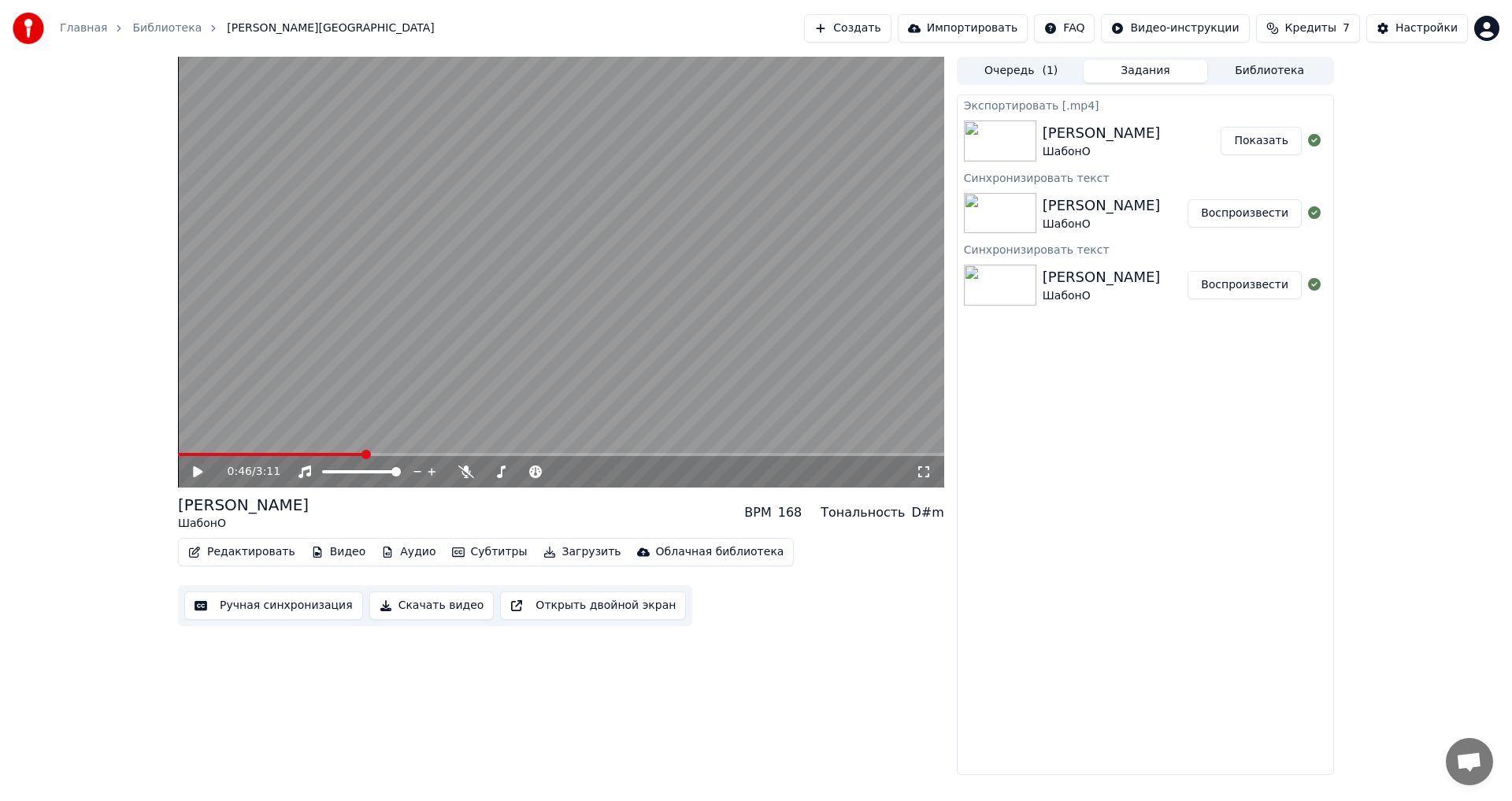
click at [1252, 145] on button "Показать" at bounding box center [1261, 141] width 82 height 28
click at [897, 664] on div "0:46 / 3:11 [PERSON_NAME] BPM 168 Тональность D#m Редактировать Видео Аудио Суб…" at bounding box center [560, 416] width 766 height 718
